Goal: Check status

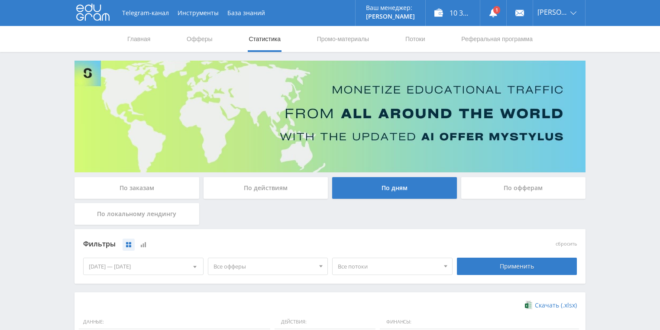
scroll to position [173, 0]
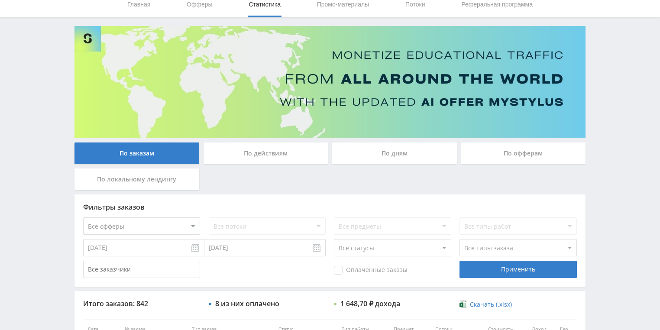
click at [259, 155] on div "По действиям" at bounding box center [265, 153] width 125 height 22
click at [0, 0] on input "По действиям" at bounding box center [0, 0] width 0 height 0
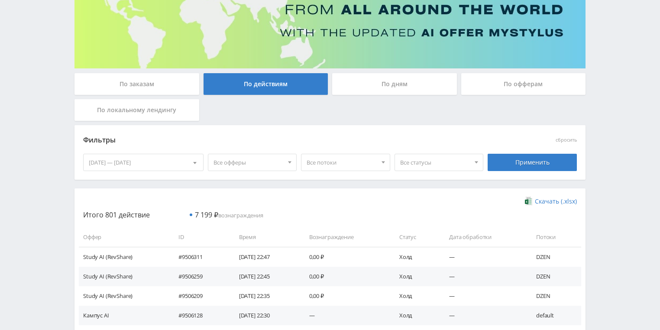
click at [376, 85] on div "По дням" at bounding box center [394, 84] width 125 height 22
click at [0, 0] on input "По дням" at bounding box center [0, 0] width 0 height 0
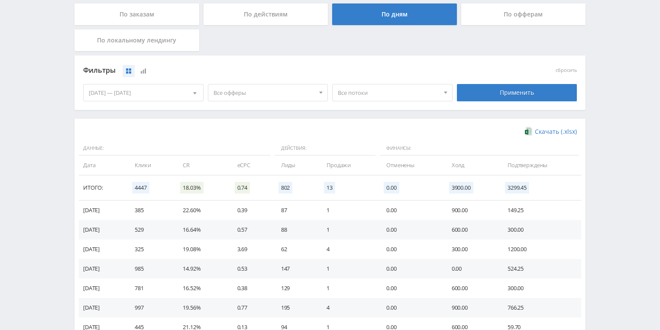
scroll to position [236, 0]
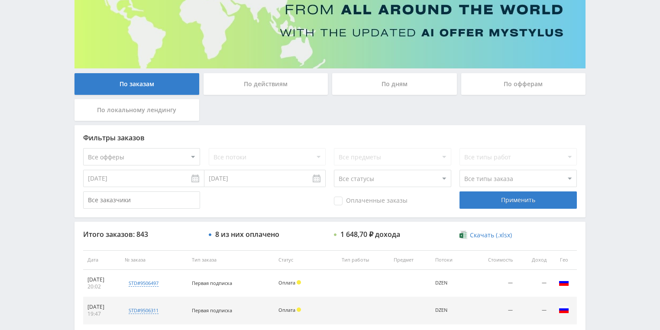
click at [239, 83] on div "По действиям" at bounding box center [265, 84] width 125 height 22
click at [0, 0] on input "По действиям" at bounding box center [0, 0] width 0 height 0
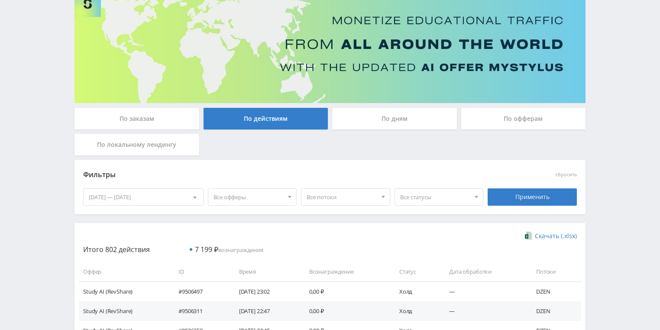
click at [395, 111] on div "По дням" at bounding box center [394, 119] width 125 height 22
click at [0, 0] on input "По дням" at bounding box center [0, 0] width 0 height 0
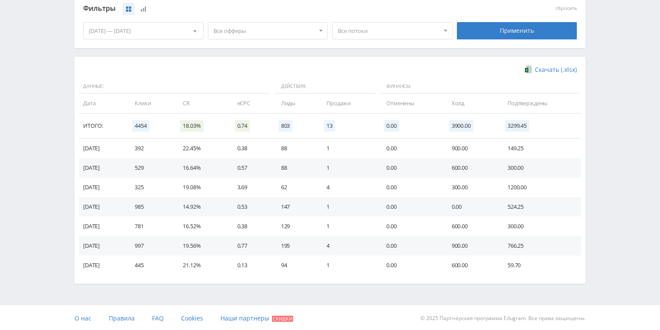
scroll to position [236, 0]
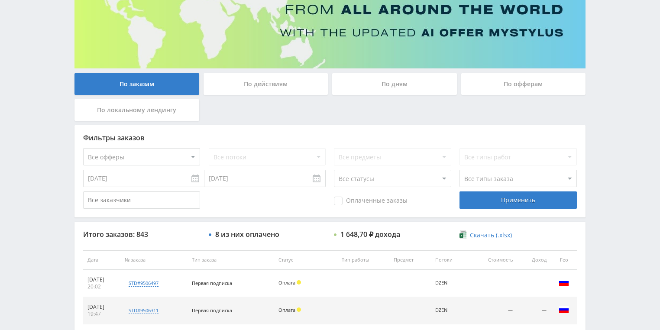
click at [273, 91] on div "По действиям" at bounding box center [265, 84] width 125 height 22
click at [0, 0] on input "По действиям" at bounding box center [0, 0] width 0 height 0
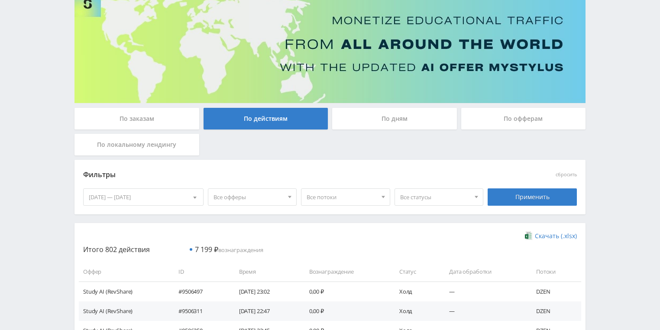
click at [405, 121] on div "По дням" at bounding box center [394, 119] width 125 height 22
click at [0, 0] on input "По дням" at bounding box center [0, 0] width 0 height 0
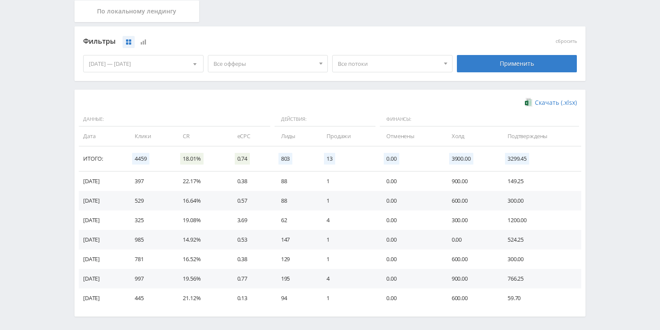
scroll to position [208, 0]
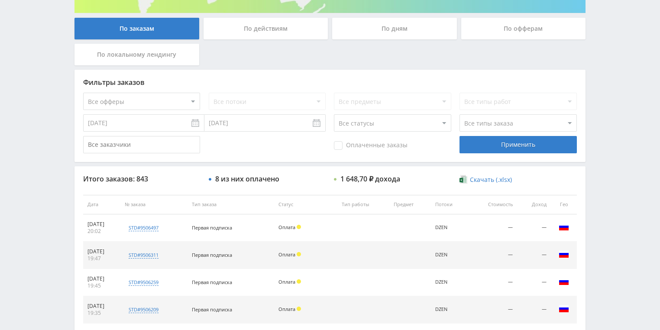
scroll to position [139, 0]
